Goal: Contribute content: Add original content to the website for others to see

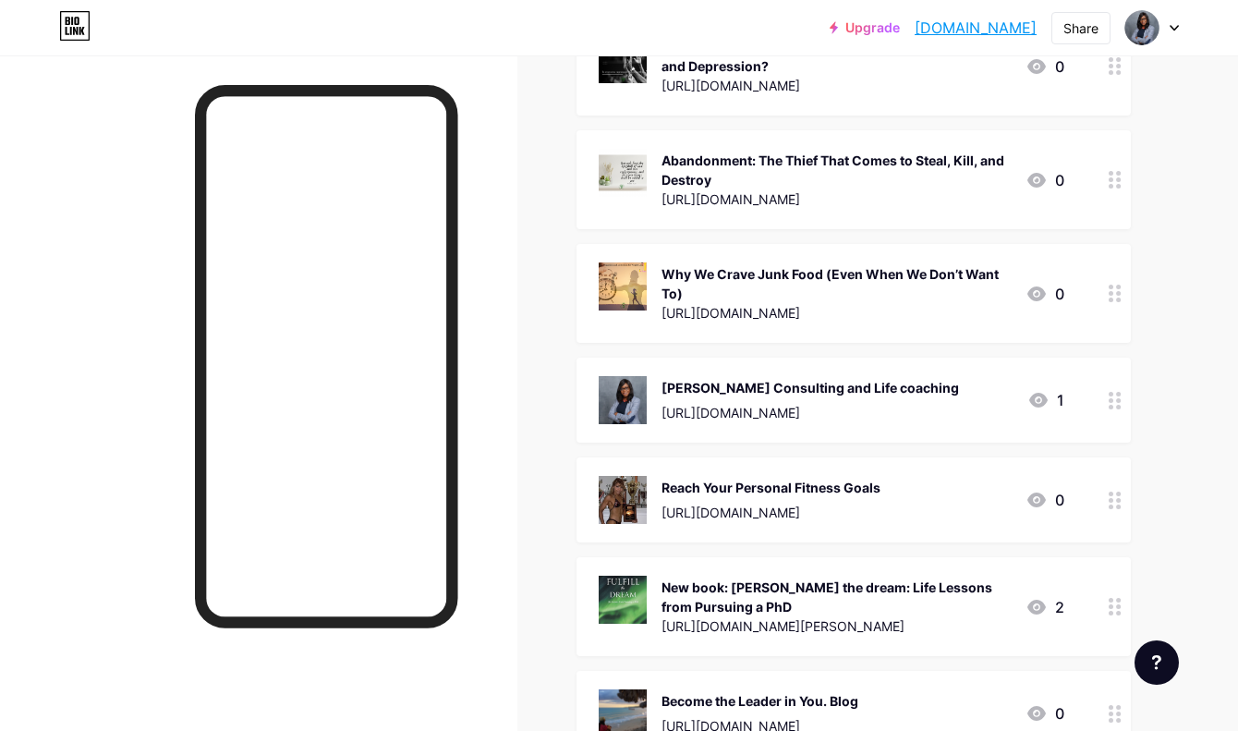
scroll to position [570, 0]
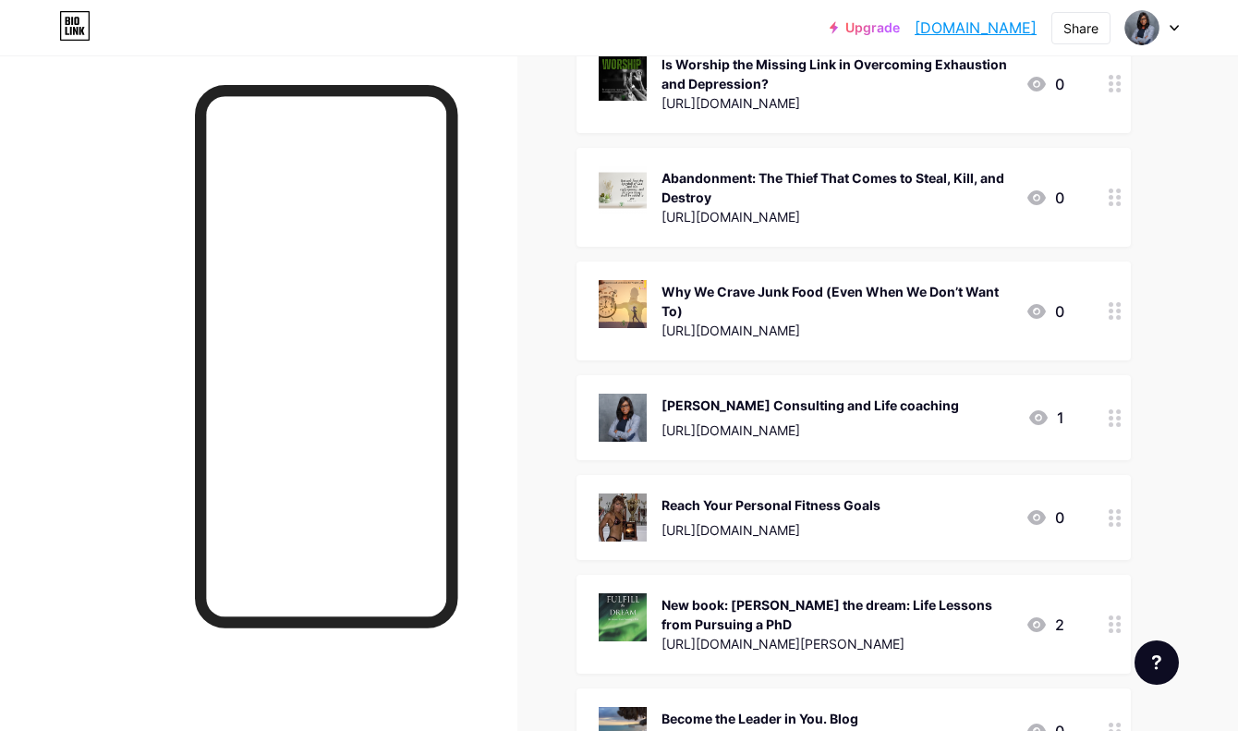
click at [1116, 311] on icon at bounding box center [1115, 311] width 13 height 18
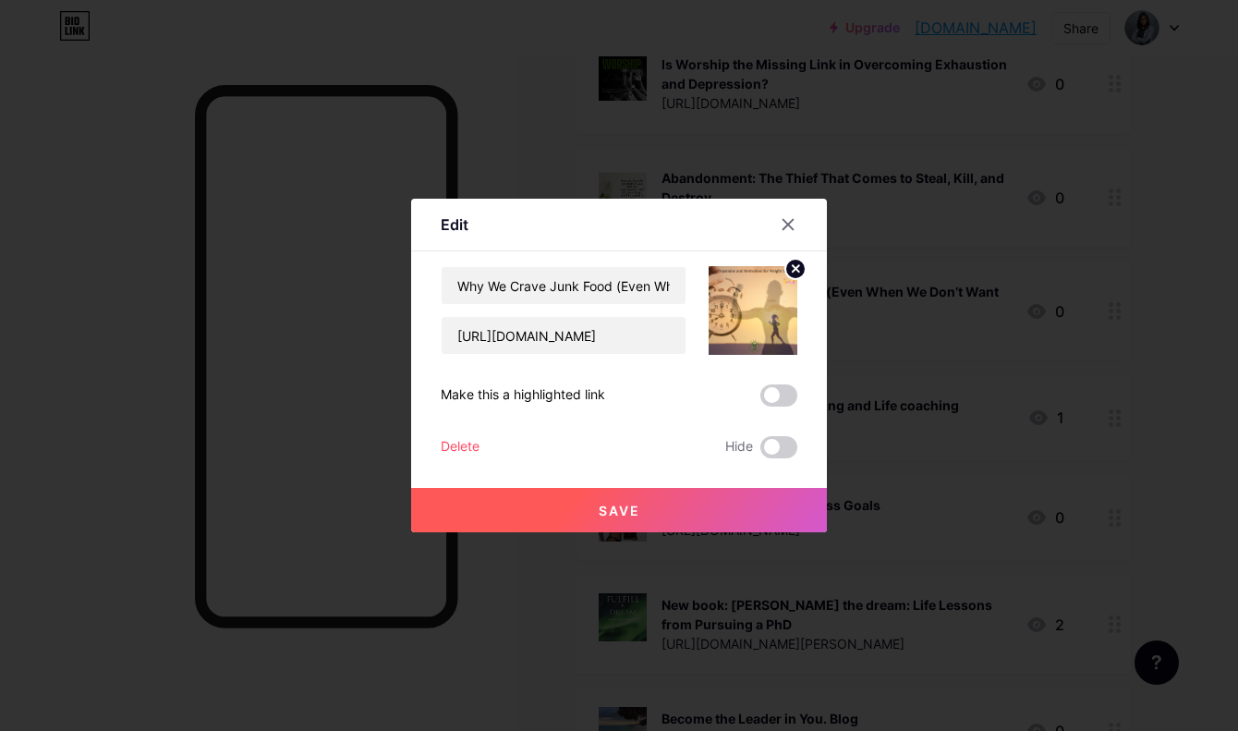
click at [460, 448] on div "Delete" at bounding box center [460, 447] width 39 height 22
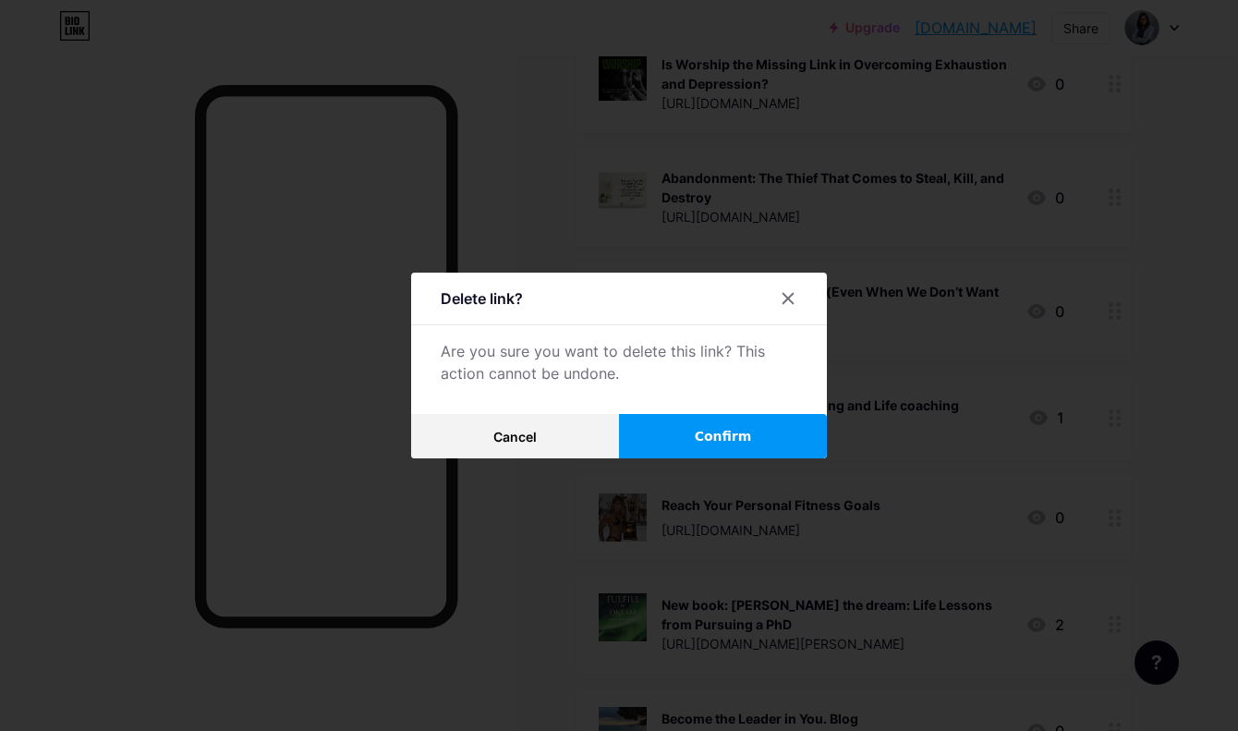
click at [706, 442] on span "Confirm" at bounding box center [723, 436] width 57 height 19
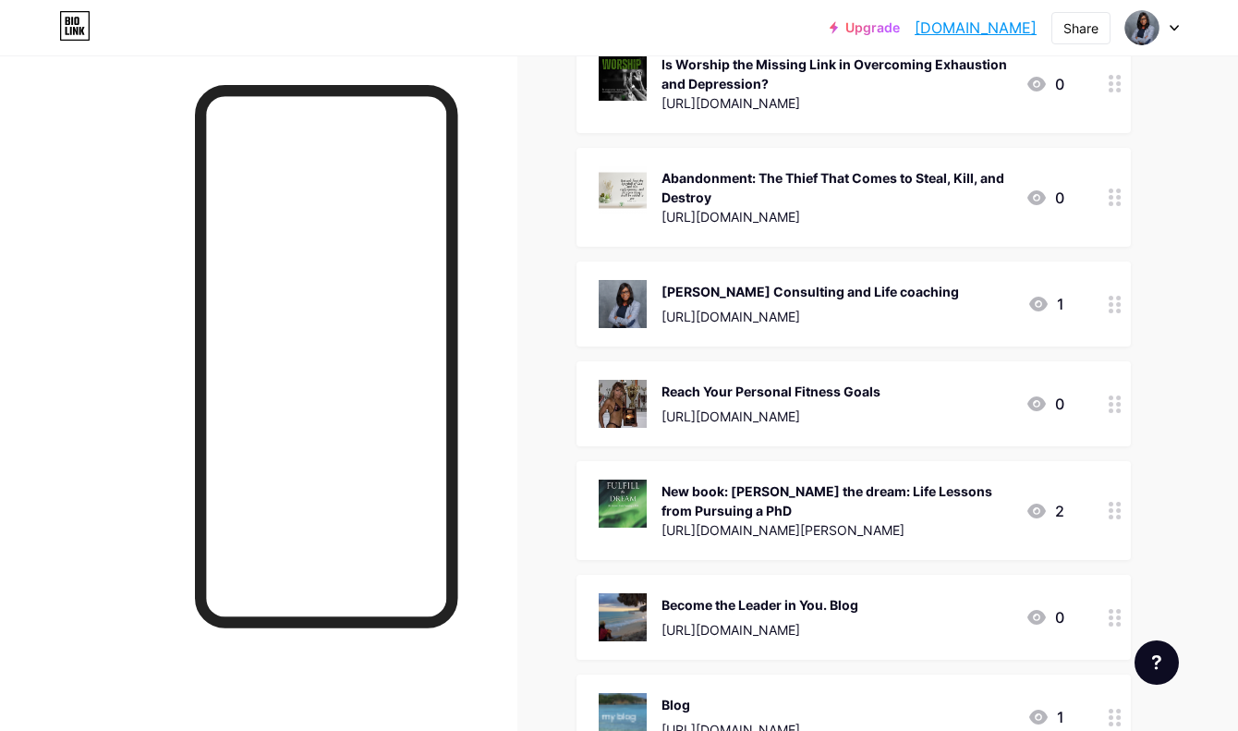
click at [1115, 92] on div at bounding box center [1115, 83] width 31 height 99
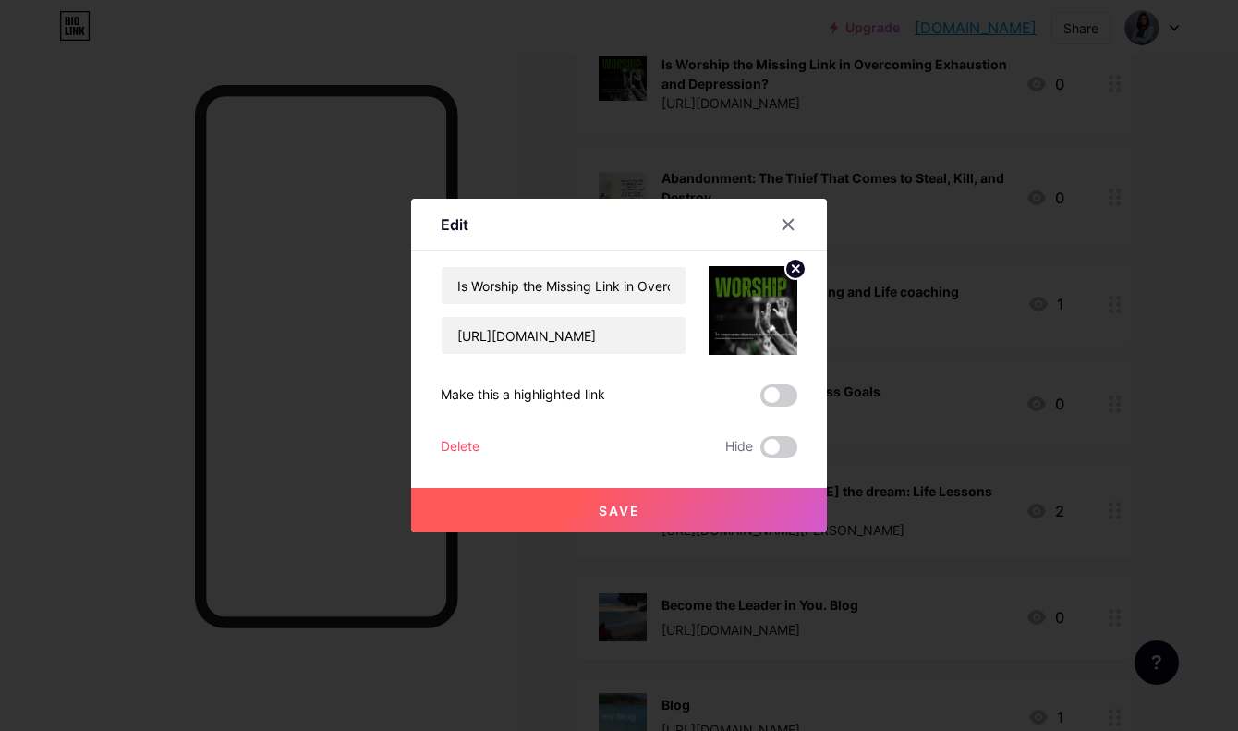
click at [459, 442] on div "Delete" at bounding box center [460, 447] width 39 height 22
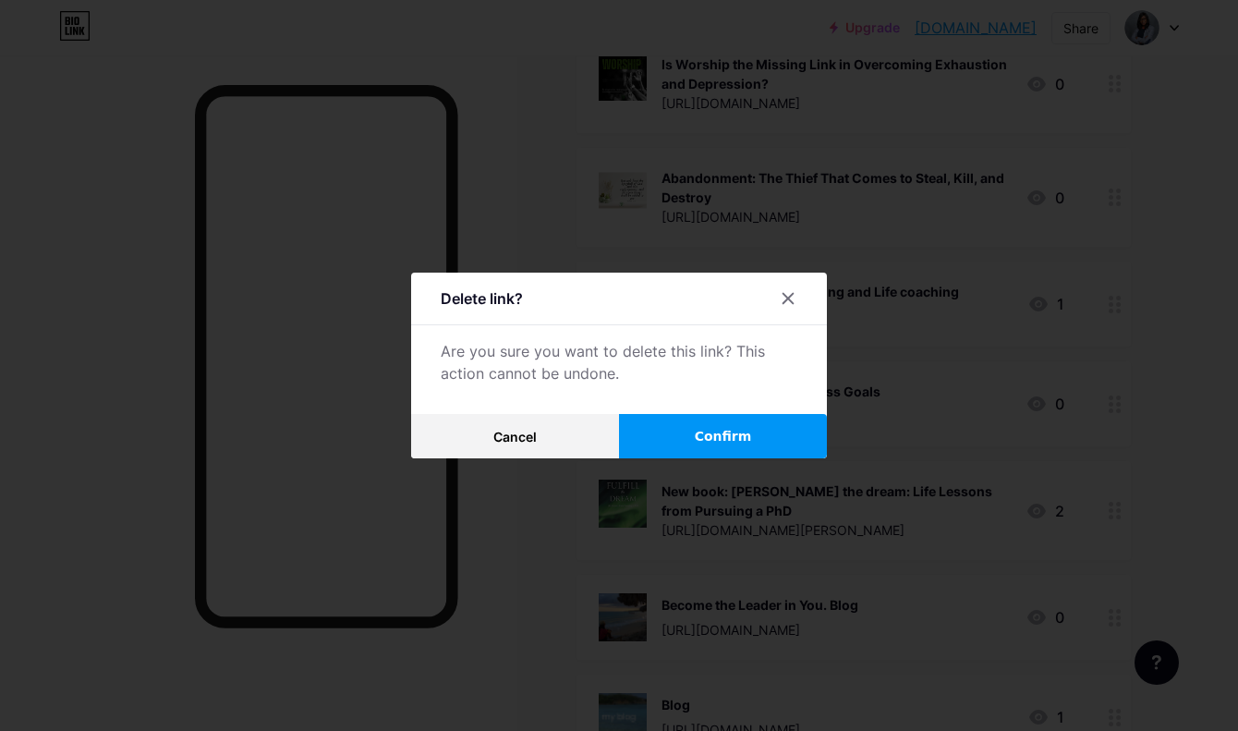
click at [695, 437] on button "Confirm" at bounding box center [723, 436] width 208 height 44
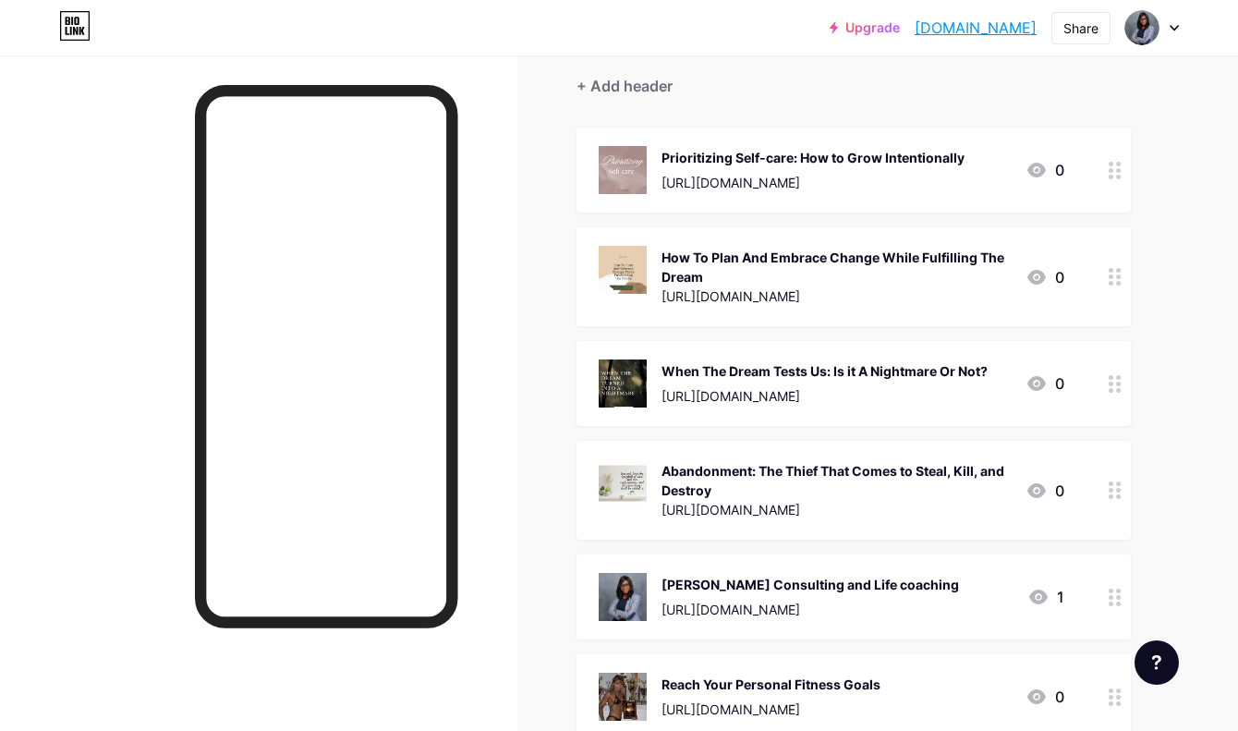
scroll to position [159, 0]
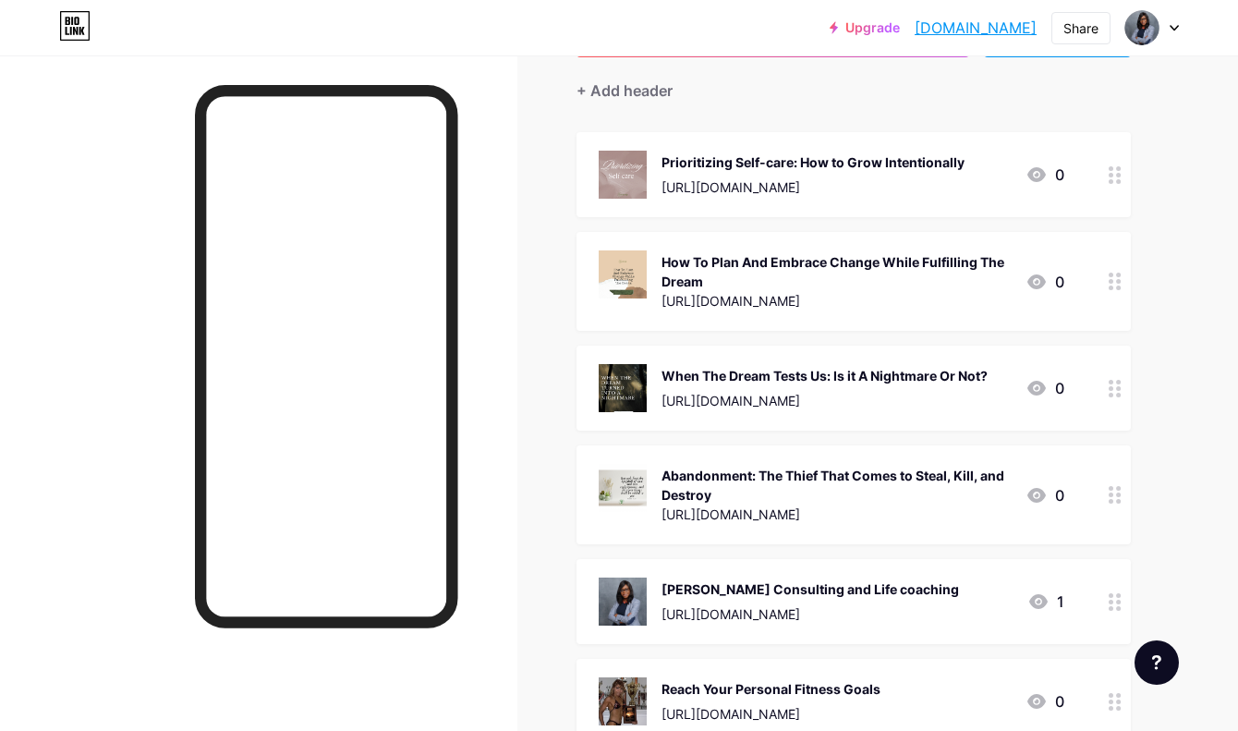
click at [1116, 393] on circle at bounding box center [1118, 395] width 5 height 5
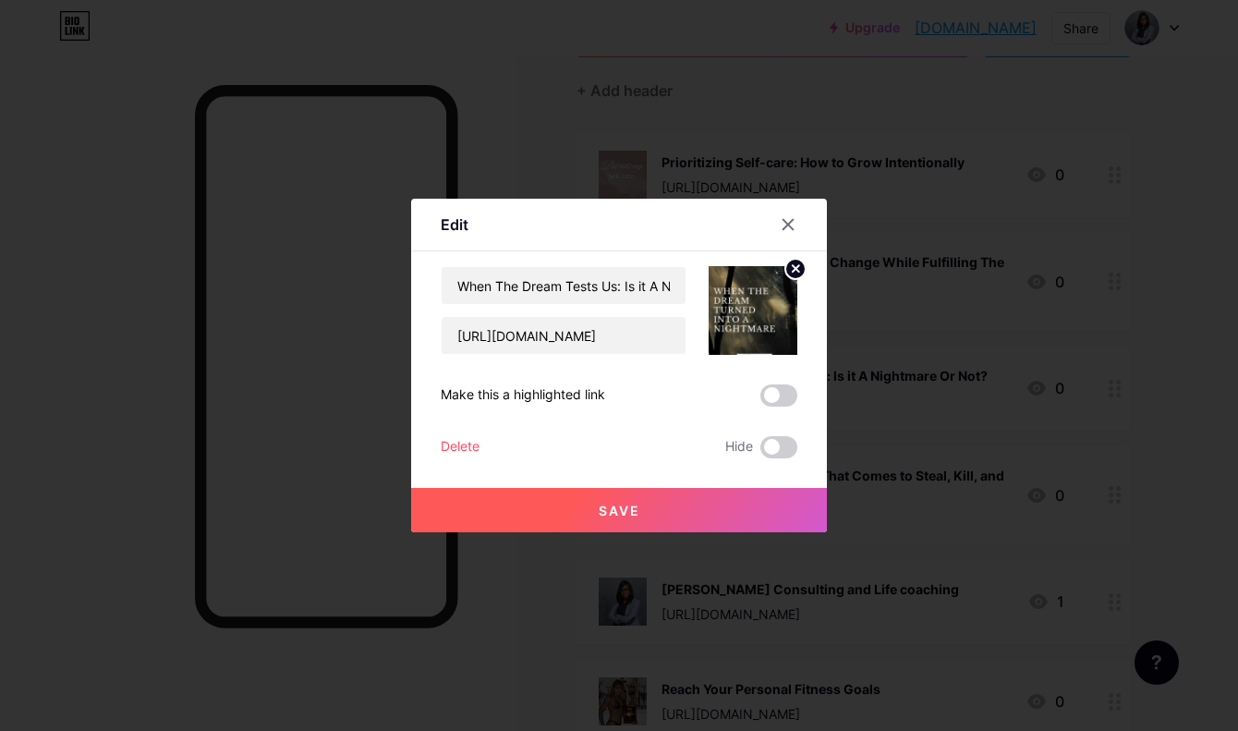
click at [460, 445] on div "Delete" at bounding box center [460, 447] width 39 height 22
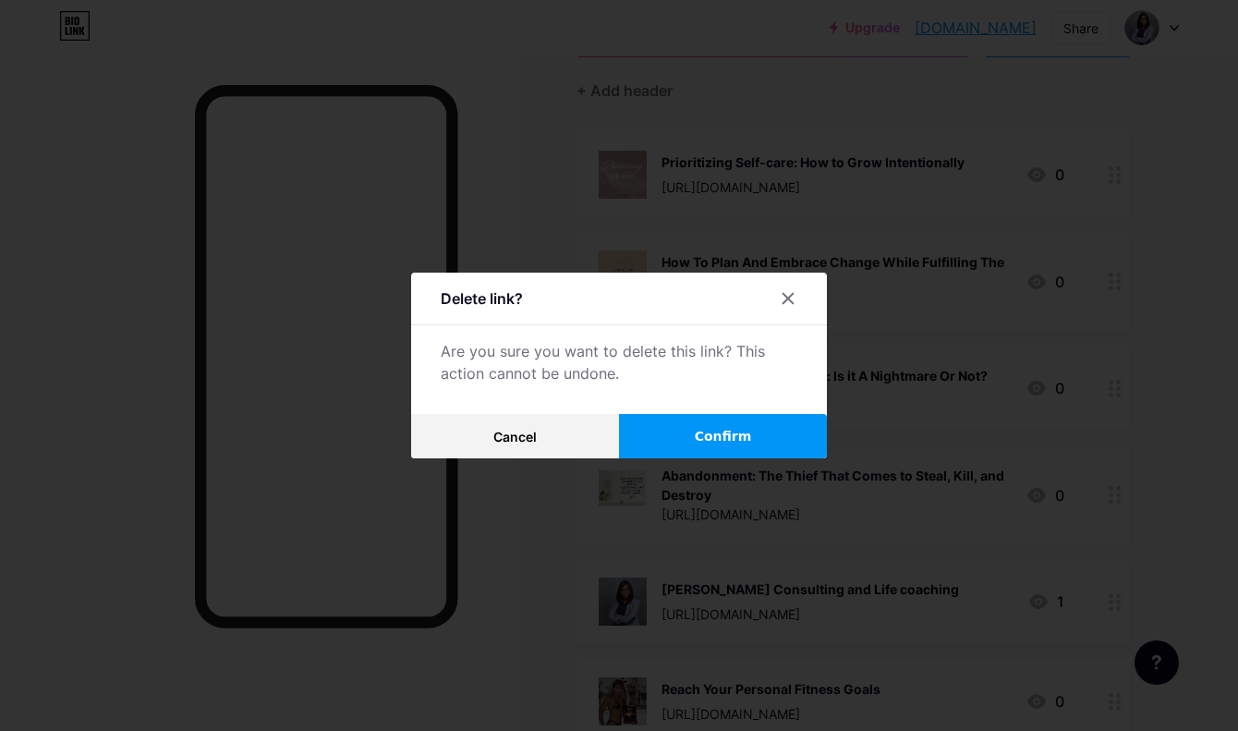
click at [722, 439] on span "Confirm" at bounding box center [723, 436] width 57 height 19
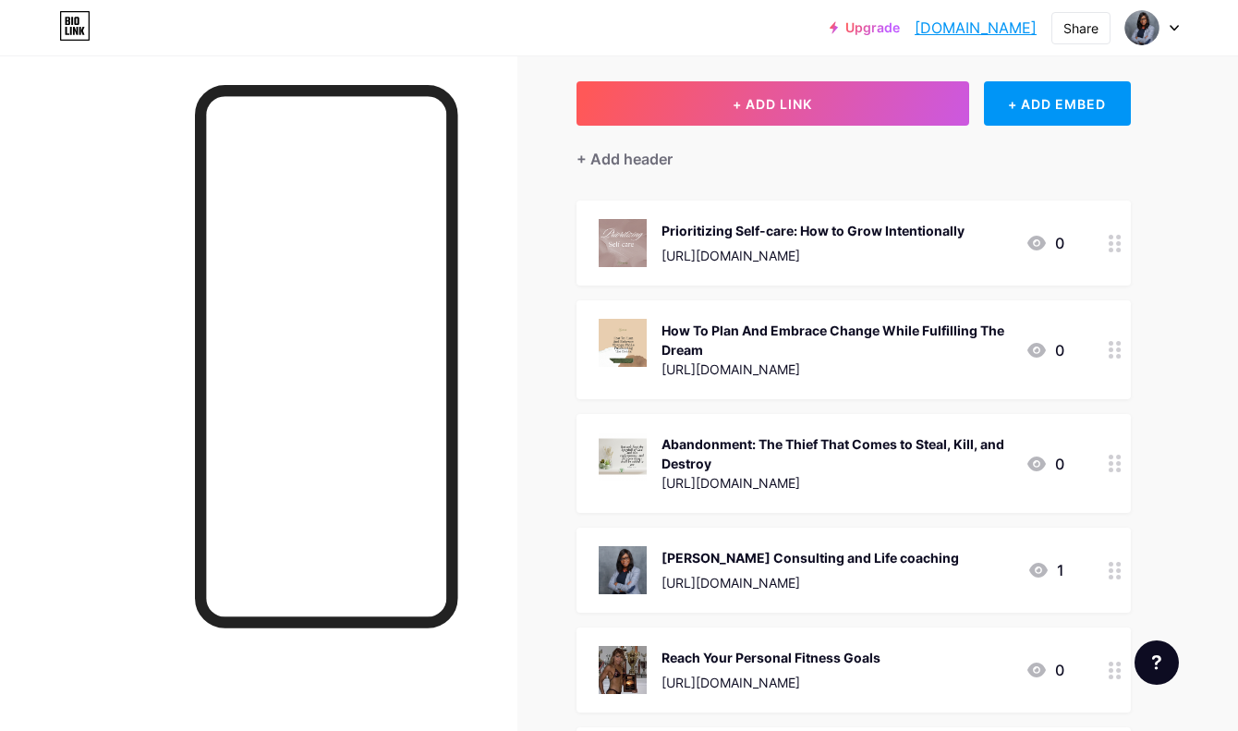
scroll to position [0, 0]
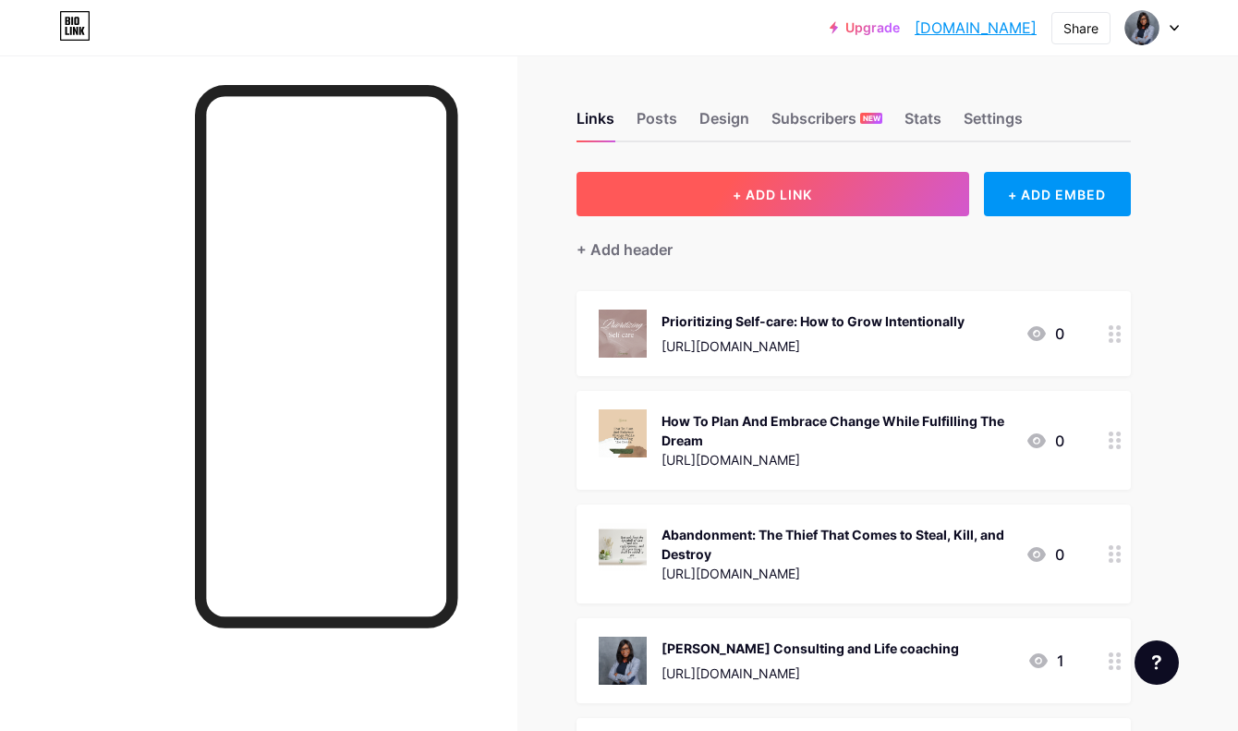
click at [737, 192] on span "+ ADD LINK" at bounding box center [772, 195] width 79 height 16
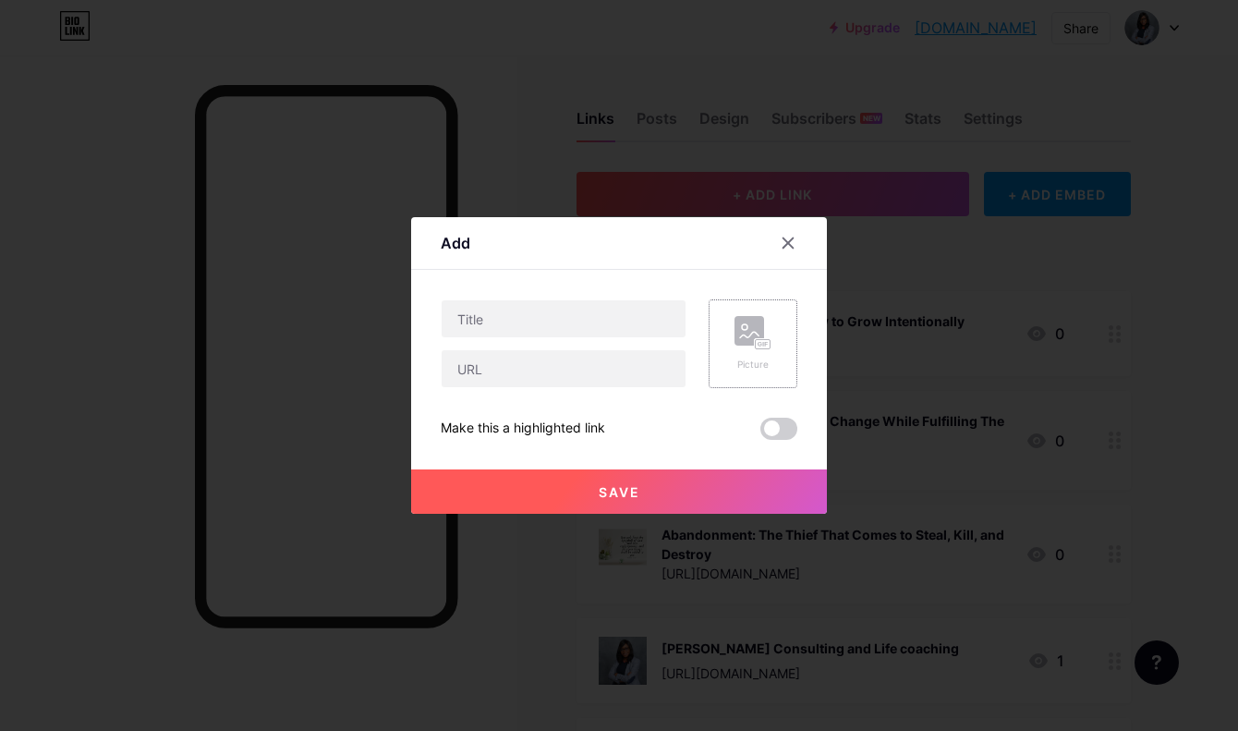
click at [752, 351] on div "Picture" at bounding box center [753, 343] width 37 height 55
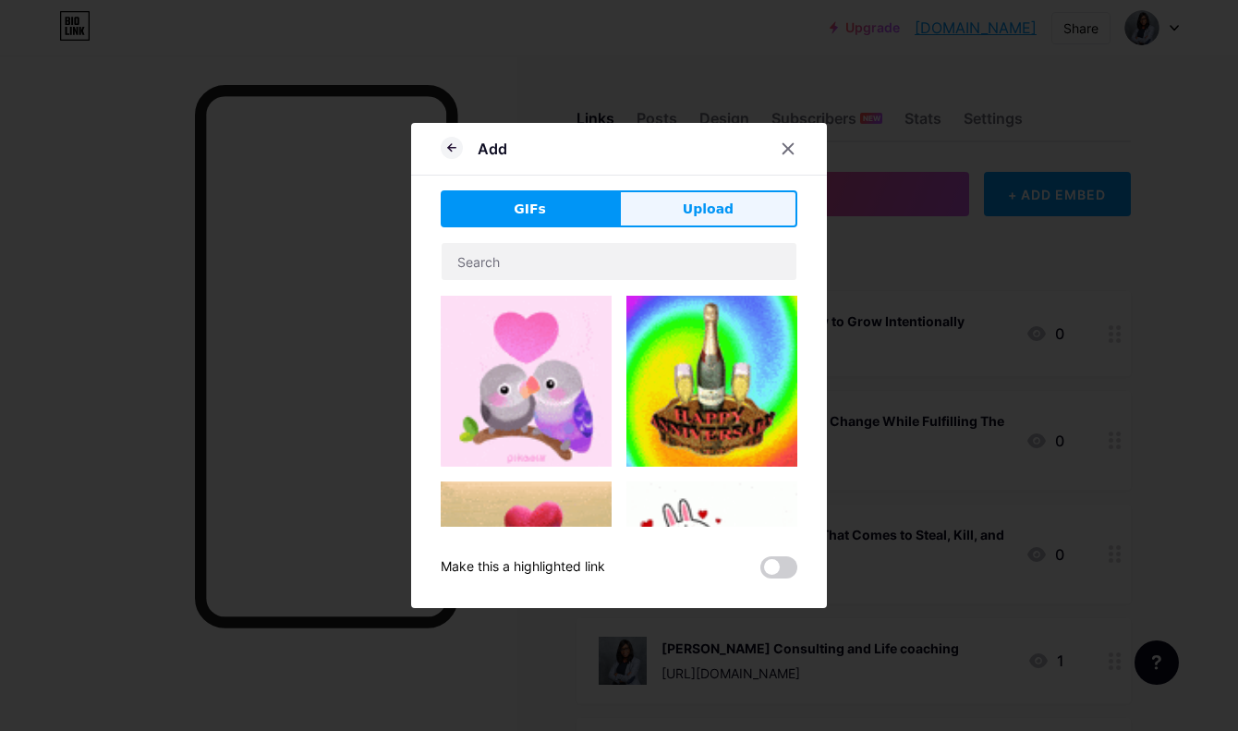
click at [678, 200] on button "Upload" at bounding box center [708, 208] width 178 height 37
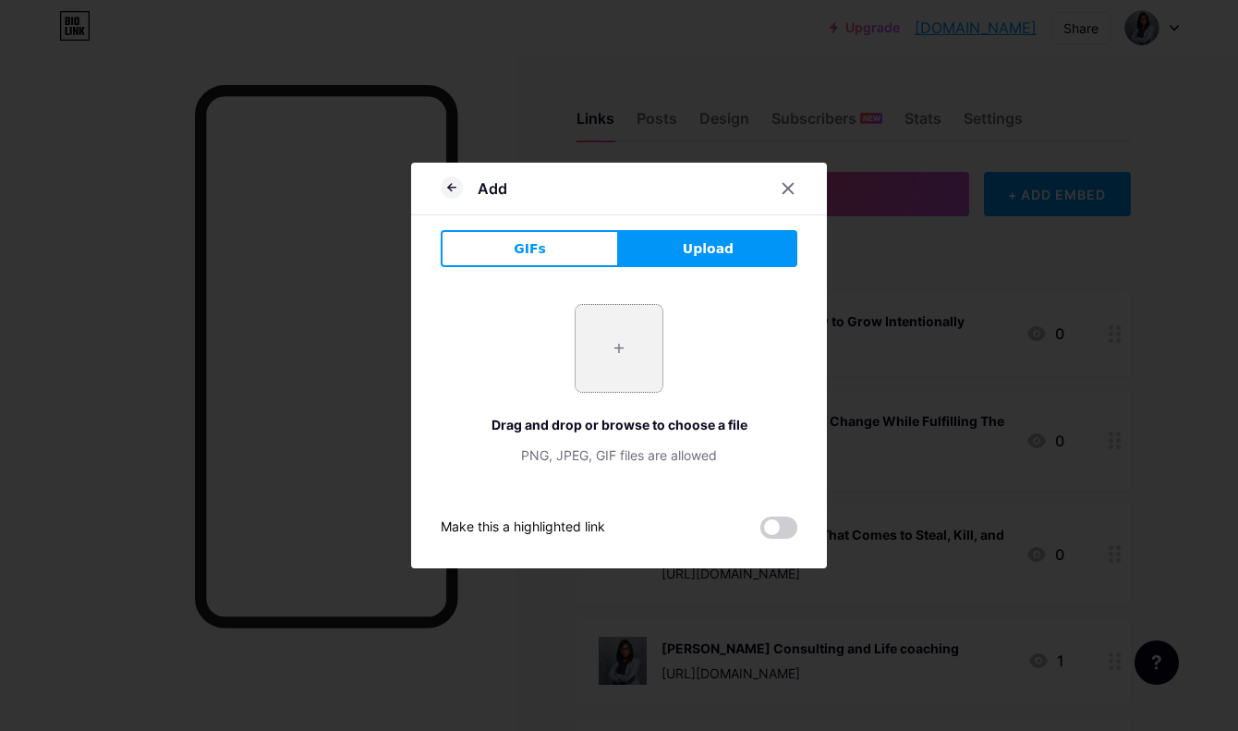
click at [621, 350] on input "file" at bounding box center [619, 348] width 87 height 87
type input "C:\fakepath\Yellow and White Simple Minimalist National Waking Day Event Celebr…"
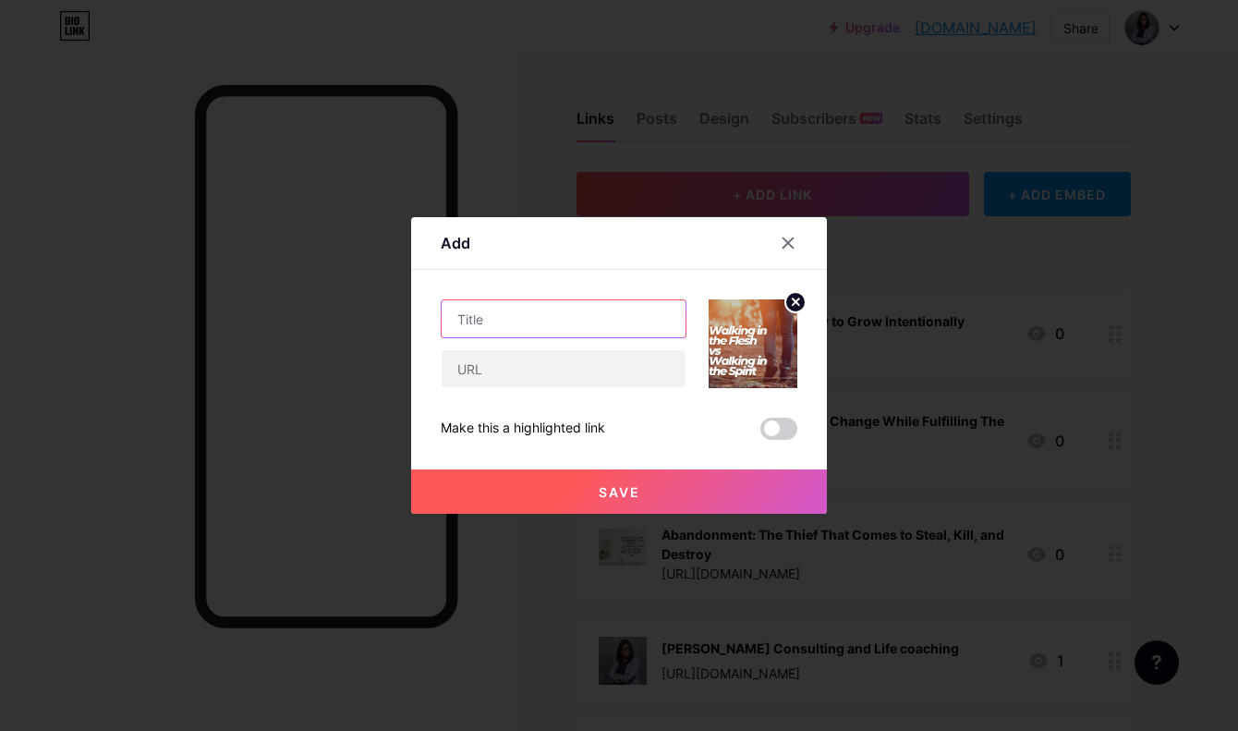
click at [491, 323] on input "text" at bounding box center [564, 318] width 244 height 37
paste input "Walking in the Flesh vs Walking in the Spirit"
type input "Walking in the Flesh vs Walking in the Spirit"
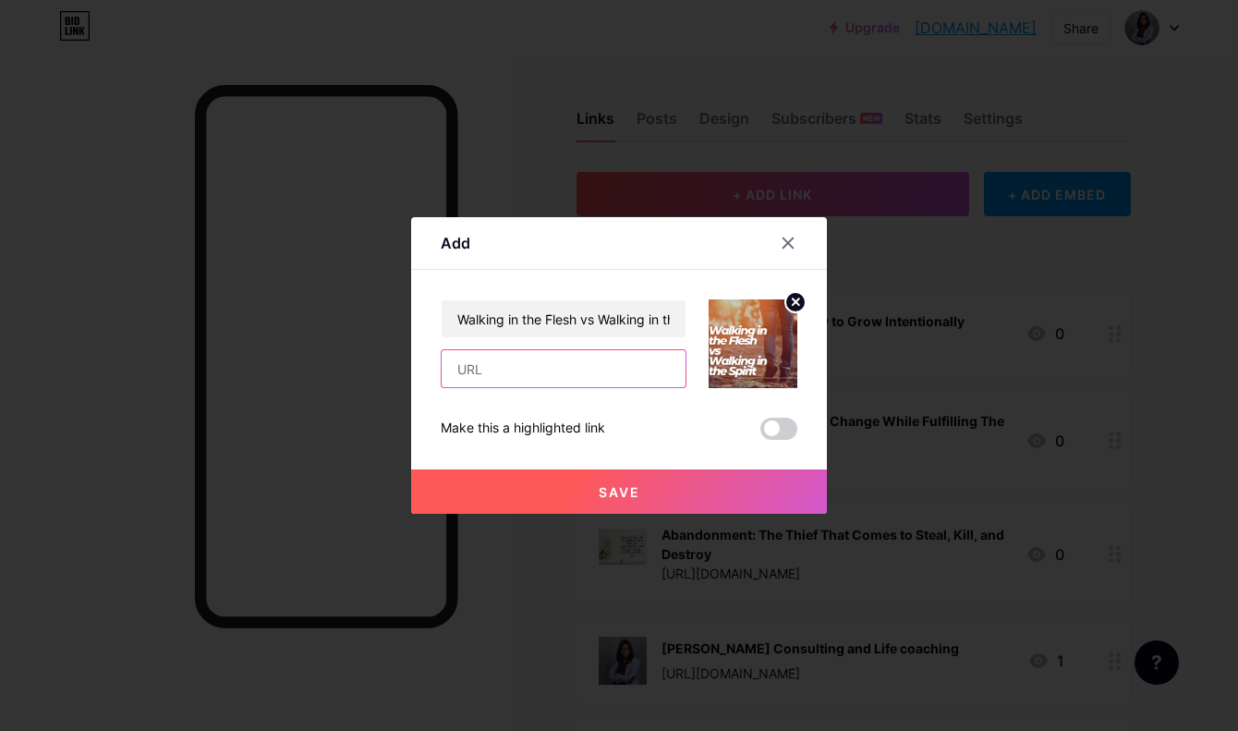
click at [461, 376] on input "text" at bounding box center [564, 368] width 244 height 37
paste input "[URL][DOMAIN_NAME]"
type input "[URL][DOMAIN_NAME]"
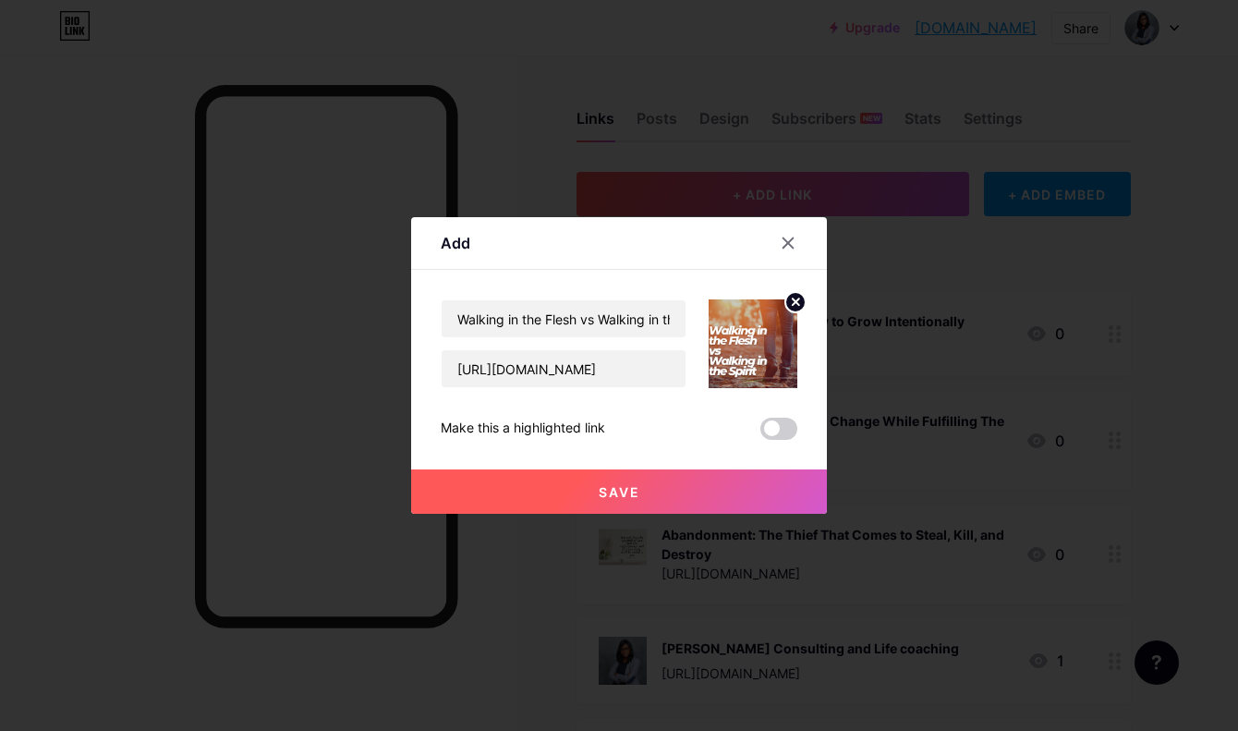
click at [627, 497] on span "Save" at bounding box center [620, 492] width 42 height 16
